Goal: Find contact information: Find contact information

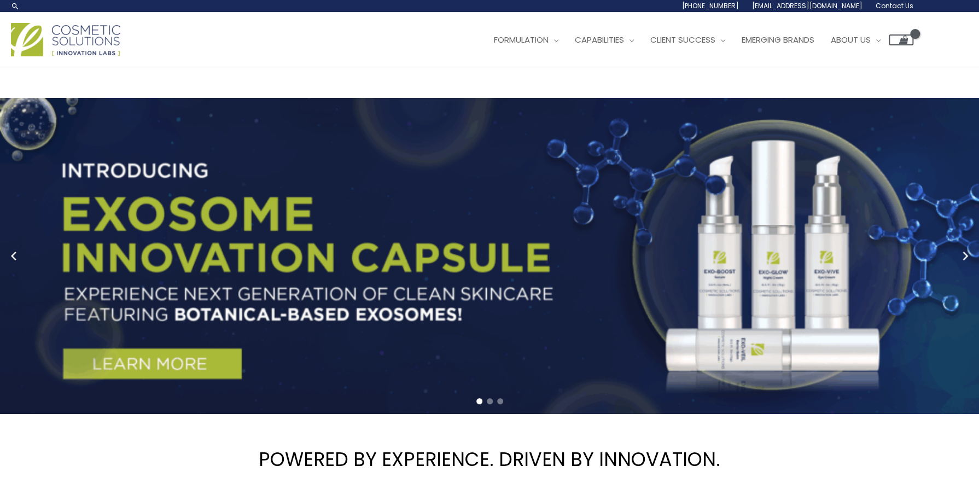
click at [897, 5] on span "Contact Us" at bounding box center [894, 5] width 38 height 9
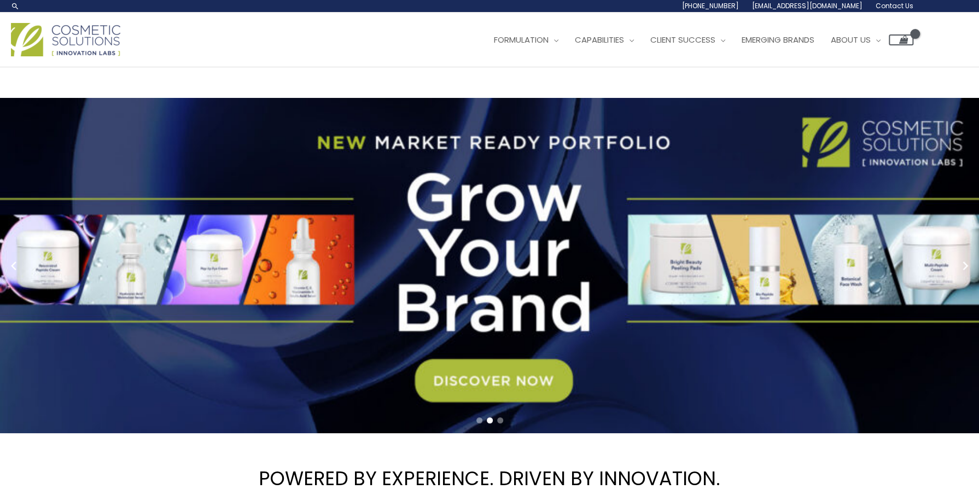
drag, startPoint x: 772, startPoint y: 14, endPoint x: 822, endPoint y: 15, distance: 49.8
click at [822, 15] on div "Main Menu Formulation Menu Toggle Research and Innovation Market Ready Formulas…" at bounding box center [489, 40] width 979 height 55
click at [832, 5] on span "[EMAIL_ADDRESS][DOMAIN_NAME]" at bounding box center [807, 5] width 110 height 9
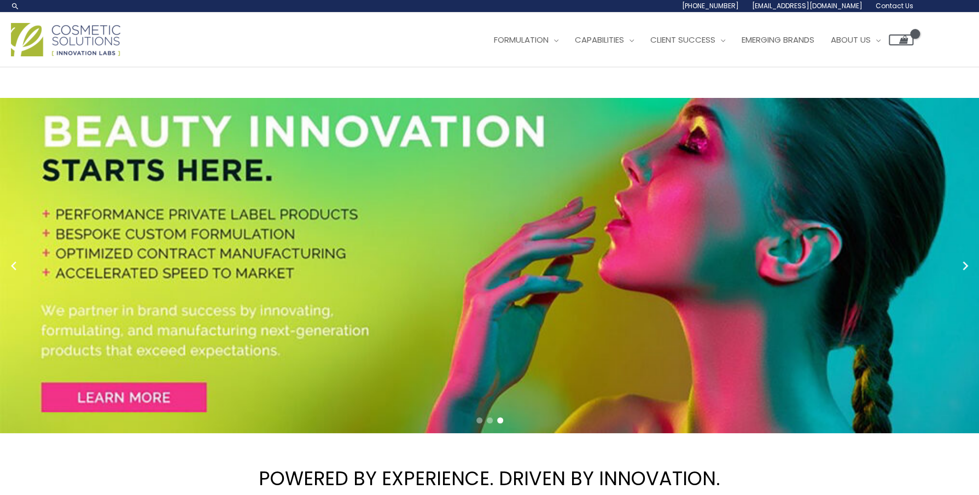
click at [894, 5] on span "Contact Us" at bounding box center [894, 5] width 38 height 9
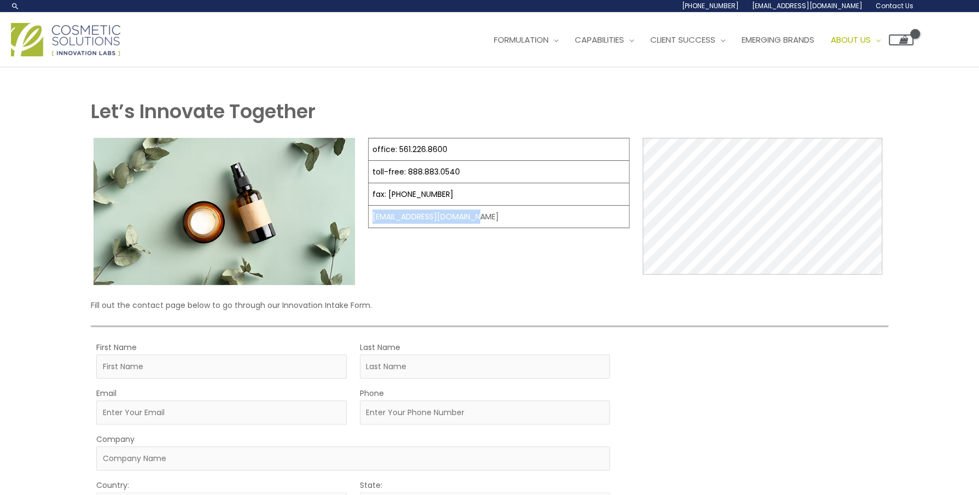
drag, startPoint x: 481, startPoint y: 214, endPoint x: 372, endPoint y: 217, distance: 108.8
click at [372, 217] on td "[EMAIL_ADDRESS][DOMAIN_NAME]" at bounding box center [498, 217] width 261 height 22
drag, startPoint x: 372, startPoint y: 217, endPoint x: 388, endPoint y: 214, distance: 16.6
copy td "[EMAIL_ADDRESS][DOMAIN_NAME]"
